Goal: Information Seeking & Learning: Check status

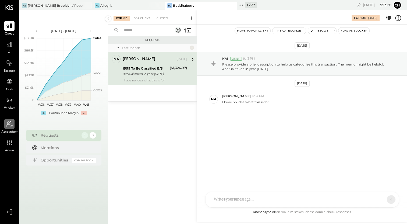
click at [6, 124] on icon at bounding box center [9, 123] width 7 height 7
select select "**"
select select "**********"
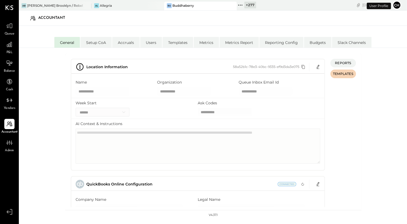
click at [72, 43] on li "General" at bounding box center [67, 42] width 26 height 11
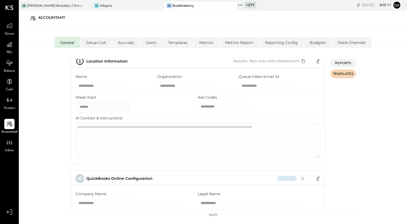
scroll to position [6, 0]
click at [242, 4] on icon at bounding box center [240, 5] width 7 height 7
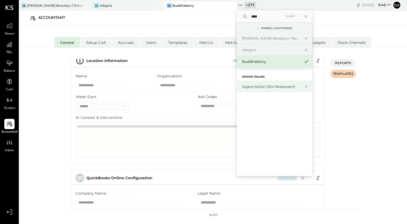
type input "****"
click at [252, 84] on div "Sogno Italian (304 Restaurant)" at bounding box center [271, 86] width 58 height 5
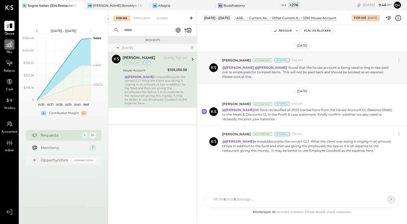
click at [9, 44] on icon at bounding box center [9, 44] width 7 height 7
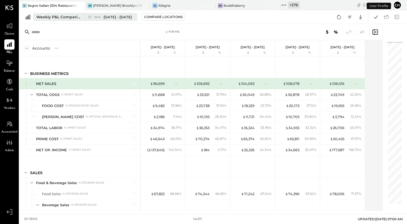
click at [96, 17] on span "W40" at bounding box center [98, 17] width 8 height 3
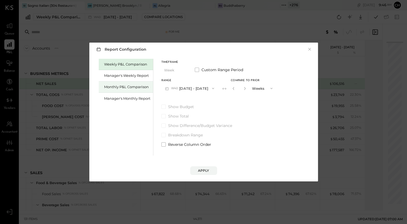
click at [120, 88] on div "Monthly P&L Comparison" at bounding box center [127, 86] width 46 height 5
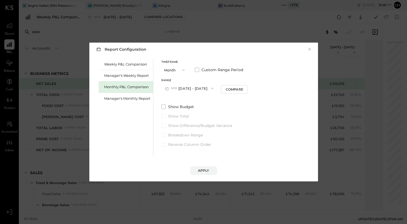
click at [188, 89] on button "M10 [DATE] - [DATE]" at bounding box center [190, 88] width 56 height 10
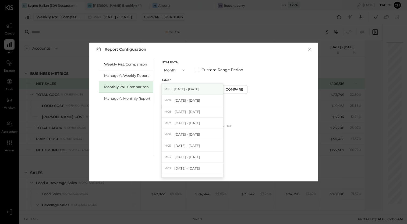
click at [188, 89] on span "[DATE] - [DATE]" at bounding box center [187, 89] width 26 height 5
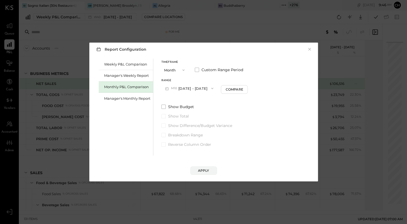
click at [183, 69] on icon "button" at bounding box center [184, 70] width 4 height 4
click at [179, 96] on div "Year" at bounding box center [175, 99] width 26 height 10
click at [215, 86] on span "button" at bounding box center [211, 88] width 7 height 4
click at [212, 99] on div "[DATE] - [DATE]" at bounding box center [192, 100] width 61 height 11
click at [207, 168] on div "Apply" at bounding box center [203, 170] width 11 height 5
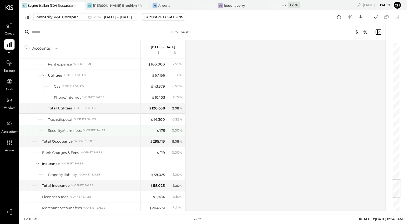
scroll to position [1323, 0]
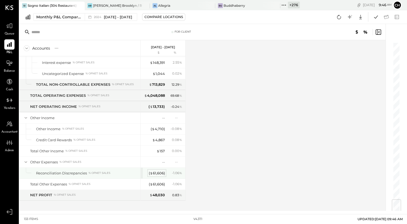
click at [164, 170] on div "( $ 61,606 )" at bounding box center [157, 172] width 16 height 5
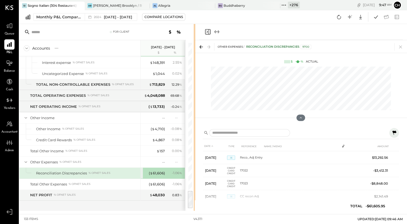
drag, startPoint x: 270, startPoint y: 134, endPoint x: 195, endPoint y: 137, distance: 74.9
click at [195, 137] on div "For Client Accounts S % GL [DATE] - [DATE] $ % BUSINESS METRICS NET SALES TOTAL…" at bounding box center [213, 117] width 388 height 187
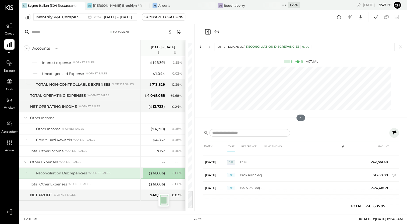
scroll to position [49, 0]
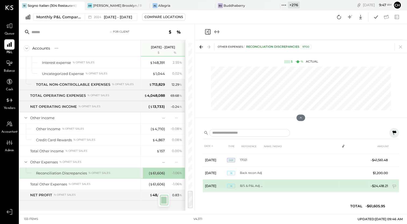
click at [383, 186] on td "-$24,418.21" at bounding box center [379, 185] width 22 height 13
